Goal: Transaction & Acquisition: Purchase product/service

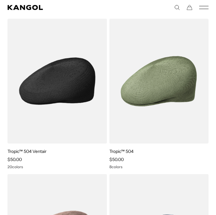
scroll to position [73, 0]
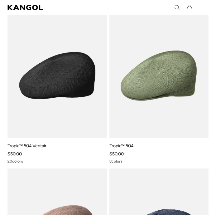
click at [63, 130] on img at bounding box center [57, 75] width 100 height 125
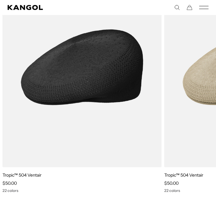
scroll to position [2158, 0]
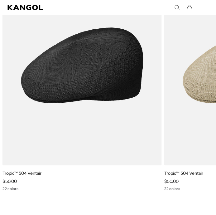
click at [117, 126] on img "1 of 1" at bounding box center [82, 65] width 160 height 200
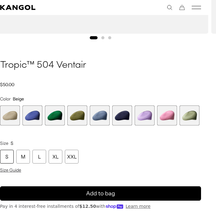
scroll to position [0, 129]
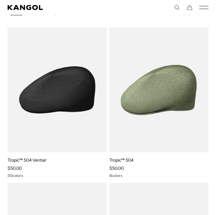
click at [22, 153] on div "Tropic™ 504 Ventair Sale Price $50.00 20 colors" at bounding box center [57, 102] width 100 height 150
click at [69, 114] on img at bounding box center [57, 89] width 100 height 125
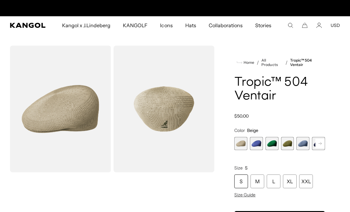
scroll to position [0, 129]
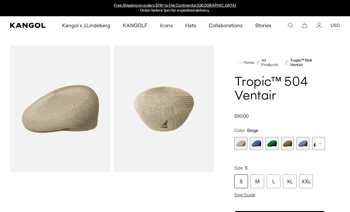
click at [216, 142] on rect at bounding box center [320, 143] width 9 height 9
click at [216, 141] on span "6 of 22" at bounding box center [303, 143] width 13 height 13
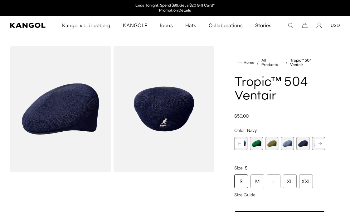
click at [216, 145] on rect at bounding box center [320, 143] width 9 height 9
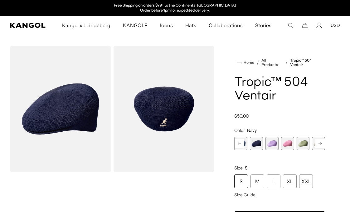
click at [216, 145] on rect at bounding box center [320, 143] width 9 height 9
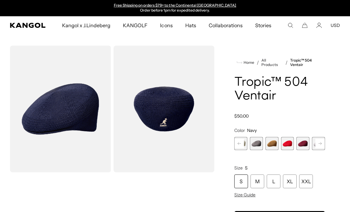
click at [216, 145] on rect at bounding box center [320, 143] width 9 height 9
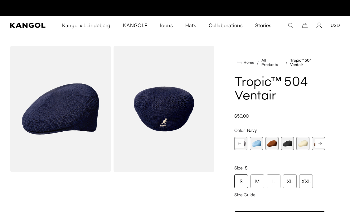
click at [216, 145] on rect at bounding box center [320, 143] width 9 height 9
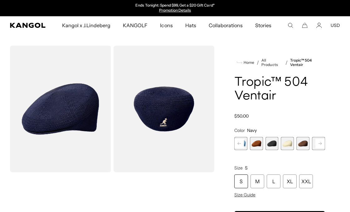
click at [216, 145] on rect at bounding box center [320, 143] width 9 height 9
click at [216, 145] on div "Previous Next Beige Variant sold out or unavailable Starry Blue Variant sold ou…" at bounding box center [279, 143] width 91 height 13
click at [216, 141] on div "Beige Variant sold out or unavailable Starry Blue Variant sold out or unavailab…" at bounding box center [279, 143] width 91 height 13
click at [216, 143] on span "22 of 22" at bounding box center [318, 143] width 13 height 13
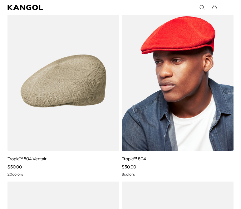
click at [224, 77] on img at bounding box center [178, 81] width 112 height 140
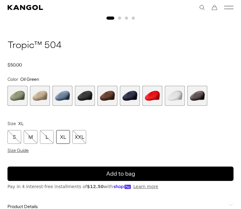
click at [89, 90] on span "4 of 9" at bounding box center [85, 96] width 20 height 20
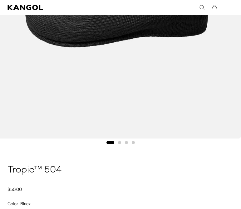
scroll to position [0, 129]
click at [125, 142] on button "Go to slide 3" at bounding box center [126, 142] width 3 height 3
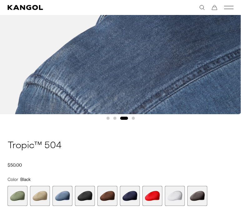
scroll to position [0, 0]
click at [115, 118] on button "Go to slide 2" at bounding box center [114, 118] width 3 height 3
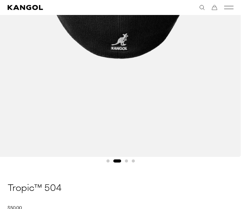
scroll to position [0, 129]
click at [128, 158] on div "Gallery Viewer" at bounding box center [121, 8] width 256 height 314
click at [127, 160] on button "Go to slide 3" at bounding box center [126, 161] width 3 height 3
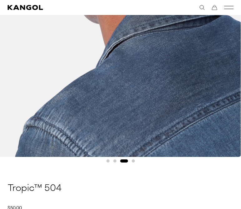
click at [133, 162] on button "Go to slide 4" at bounding box center [133, 161] width 3 height 3
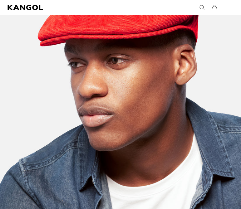
scroll to position [212, 0]
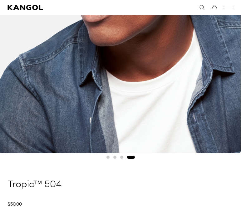
click at [123, 155] on div "Gallery Viewer" at bounding box center [121, 4] width 256 height 314
click at [122, 157] on button "Go to slide 3" at bounding box center [121, 157] width 3 height 3
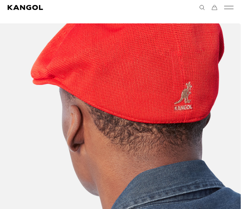
scroll to position [0, 129]
